Goal: Navigation & Orientation: Find specific page/section

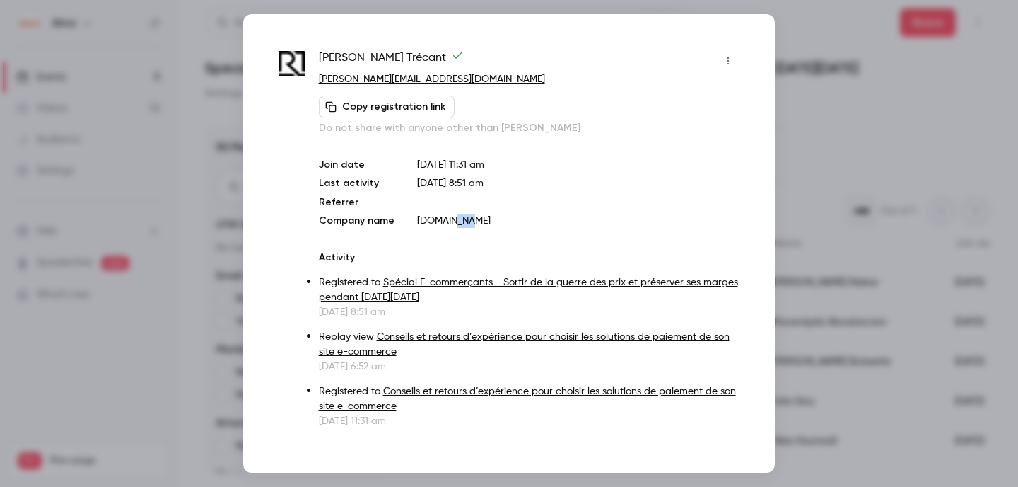
scroll to position [1012, 0]
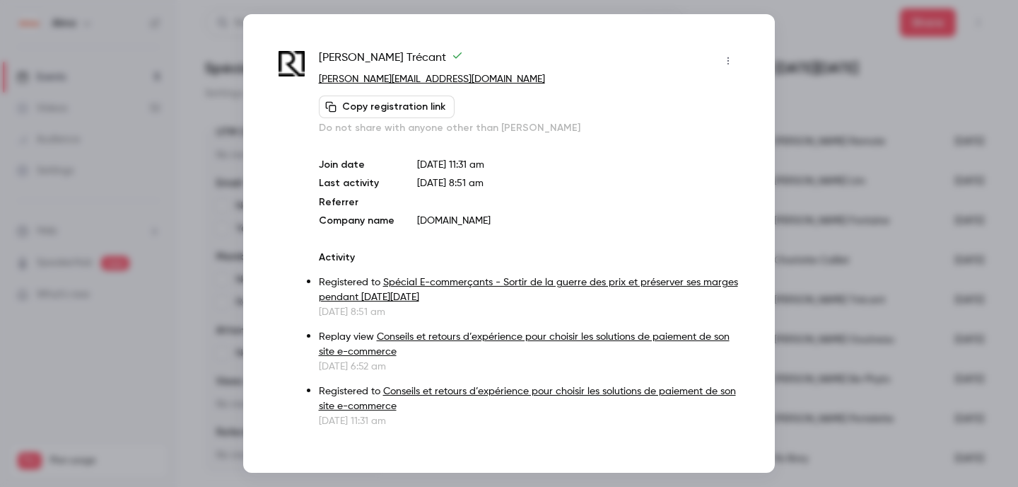
click at [33, 82] on div at bounding box center [509, 243] width 1018 height 487
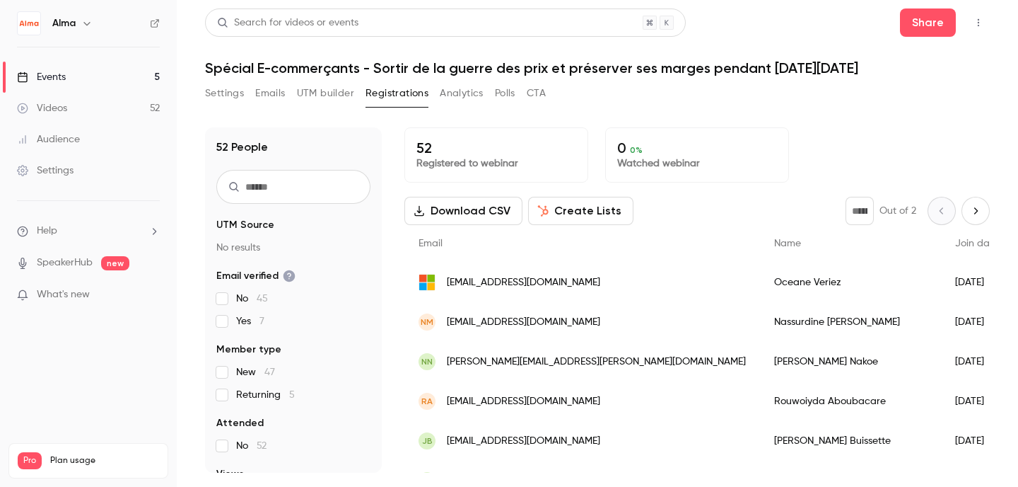
click at [55, 87] on link "Events 5" at bounding box center [88, 77] width 177 height 31
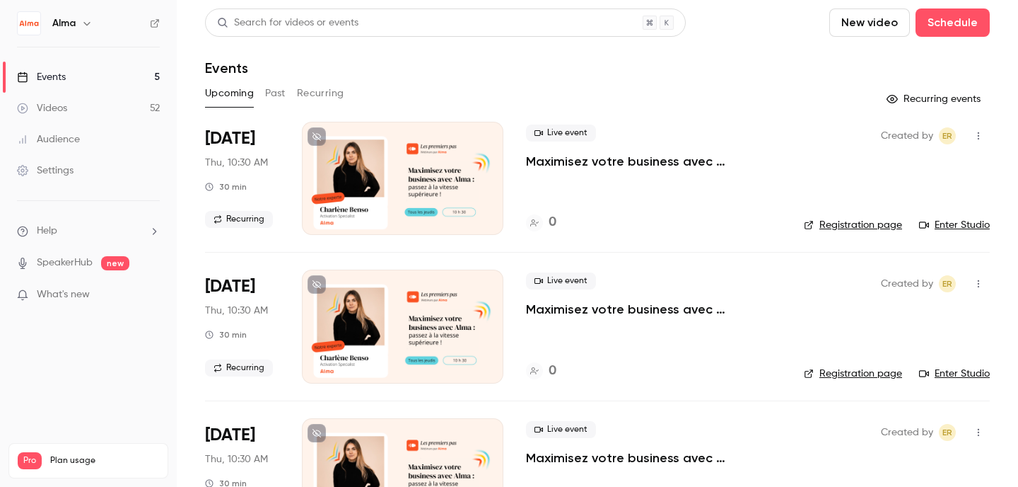
scroll to position [366, 0]
